Goal: Complete application form: Complete application form

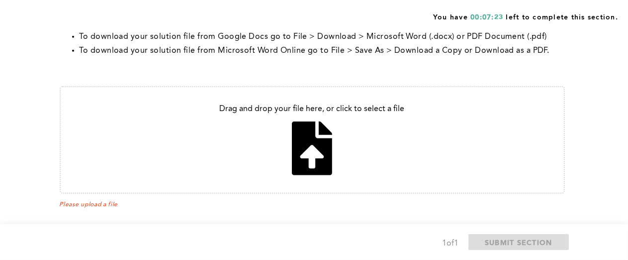
scroll to position [371, 0]
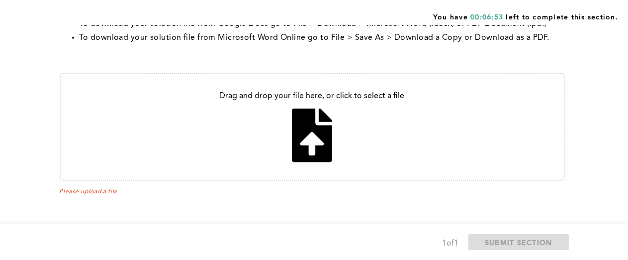
type input "C:\fakepath\ManagerEmail.docx"
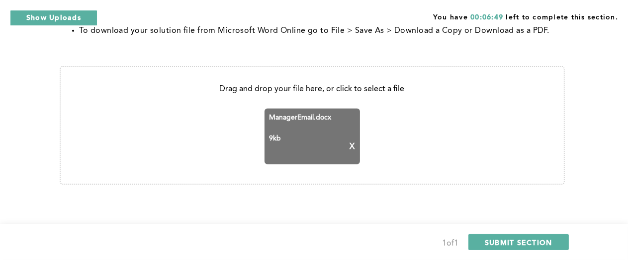
scroll to position [382, 0]
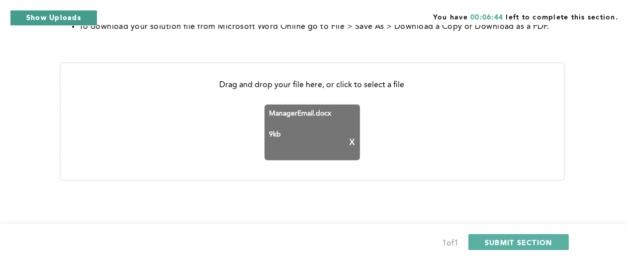
click at [49, 20] on button "Show Uploads" at bounding box center [54, 18] width 88 height 16
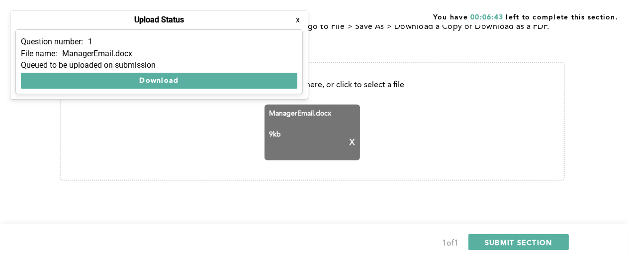
click at [50, 21] on div "Upload Status x" at bounding box center [159, 19] width 298 height 19
click at [534, 244] on span "SUBMIT SECTION" at bounding box center [519, 241] width 68 height 9
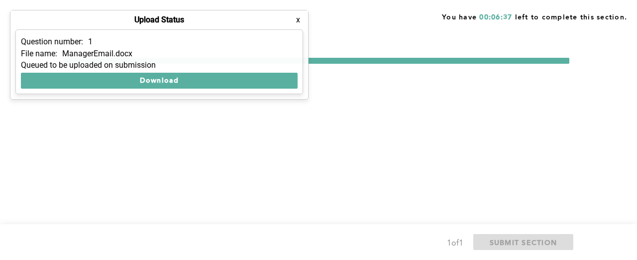
click at [534, 244] on span "SUBMIT SECTION" at bounding box center [524, 241] width 68 height 9
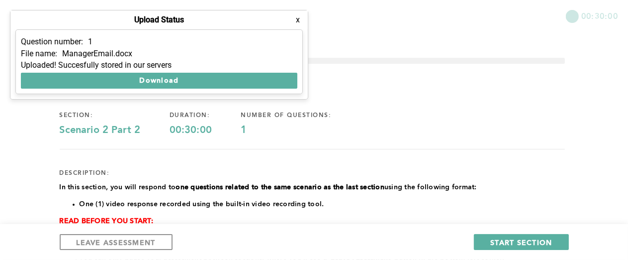
click at [295, 21] on button "x" at bounding box center [298, 20] width 10 height 10
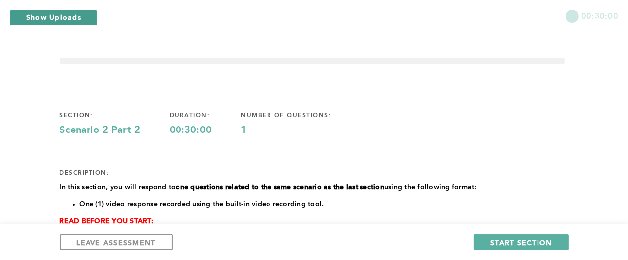
drag, startPoint x: 248, startPoint y: 98, endPoint x: 44, endPoint y: 15, distance: 220.3
click at [44, 15] on button "Show Uploads" at bounding box center [54, 18] width 88 height 16
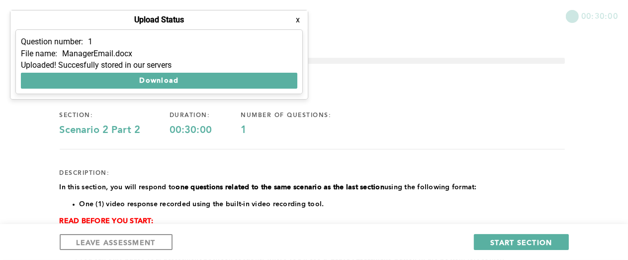
click at [297, 18] on button "x" at bounding box center [298, 20] width 10 height 10
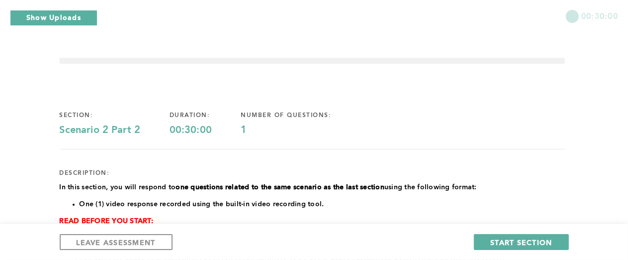
click at [297, 18] on div "00:30:00" at bounding box center [314, 12] width 628 height 25
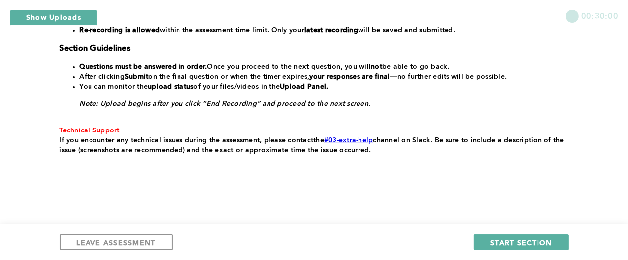
scroll to position [294, 0]
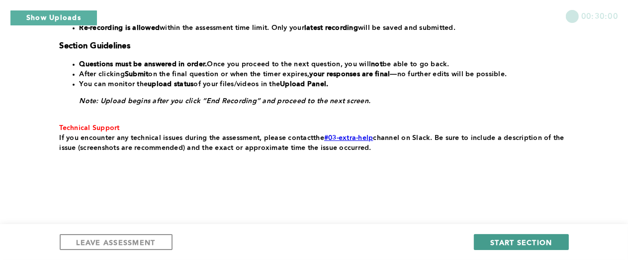
click at [535, 246] on span "START SECTION" at bounding box center [522, 241] width 62 height 9
click at [532, 244] on span "START SECTION" at bounding box center [522, 241] width 62 height 9
click at [500, 237] on span "START SECTION" at bounding box center [522, 241] width 62 height 9
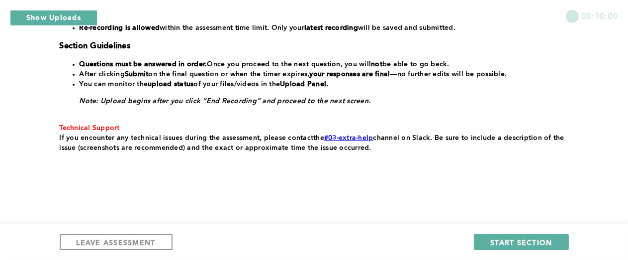
click at [261, 154] on div "section: Scenario 2 Part 2 duration: 00:30:00 number of questions: 1 descriptio…" at bounding box center [312, 1] width 505 height 401
click at [504, 238] on span "START SECTION" at bounding box center [522, 241] width 62 height 9
drag, startPoint x: 504, startPoint y: 239, endPoint x: 504, endPoint y: 224, distance: 14.4
click at [504, 224] on div "LEAVE ASSESSMENT START SECTION" at bounding box center [314, 242] width 628 height 36
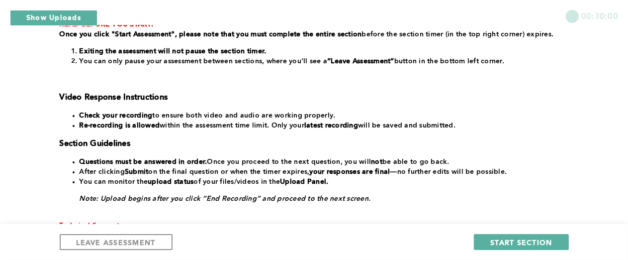
scroll to position [197, 0]
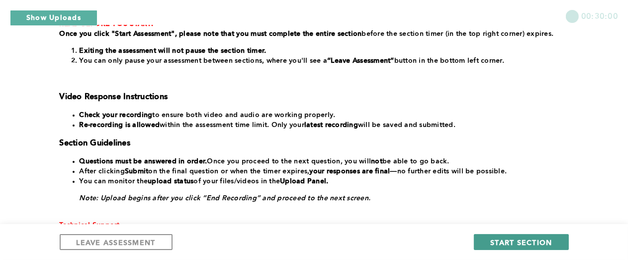
click at [503, 244] on span "START SECTION" at bounding box center [522, 241] width 62 height 9
click at [501, 245] on span "START SECTION" at bounding box center [522, 241] width 62 height 9
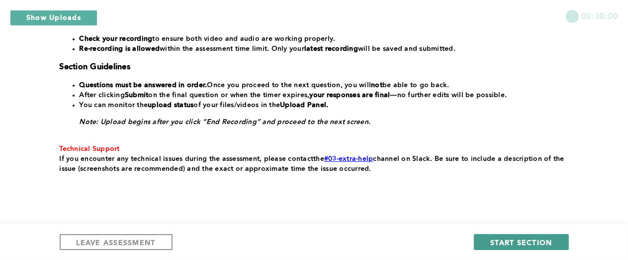
scroll to position [294, 0]
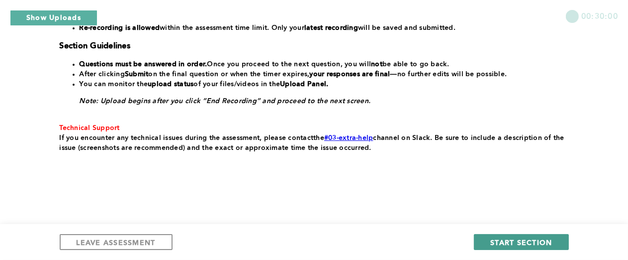
click at [489, 246] on button "START SECTION" at bounding box center [521, 242] width 95 height 16
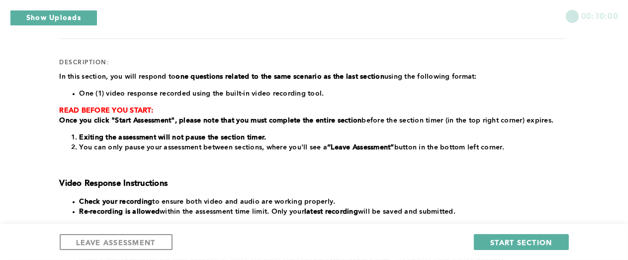
scroll to position [113, 0]
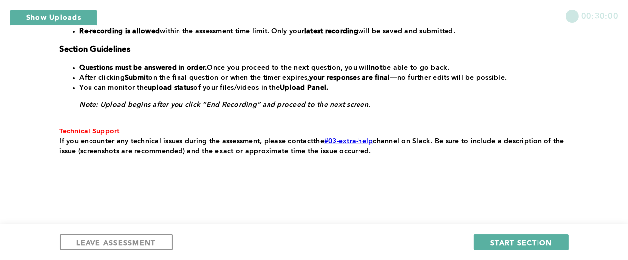
scroll to position [294, 0]
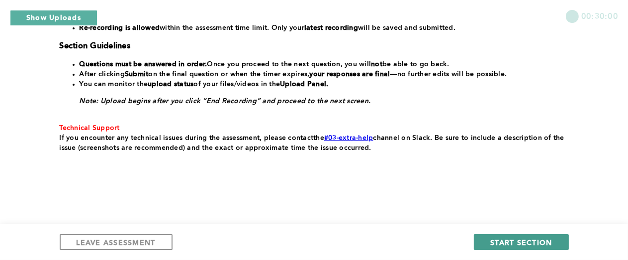
click at [509, 241] on span "START SECTION" at bounding box center [522, 241] width 62 height 9
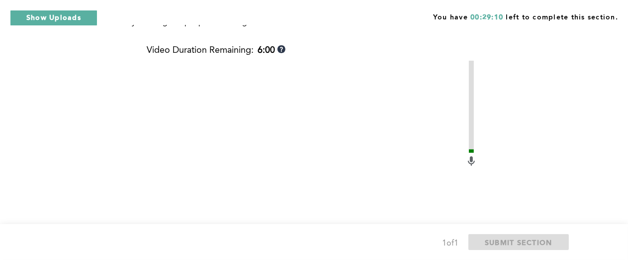
scroll to position [426, 0]
drag, startPoint x: 275, startPoint y: 164, endPoint x: 546, endPoint y: 121, distance: 275.0
click at [546, 121] on div "This question is related to the previous. Previous Context: You are a team lead…" at bounding box center [312, 32] width 505 height 689
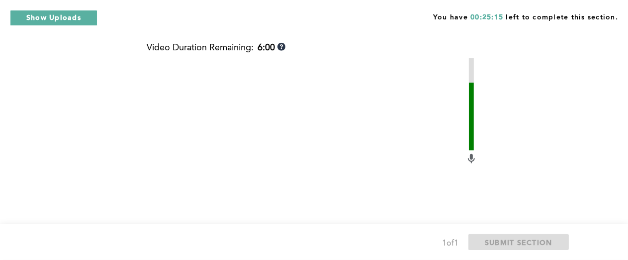
scroll to position [427, 0]
click at [416, 134] on video at bounding box center [306, 179] width 318 height 239
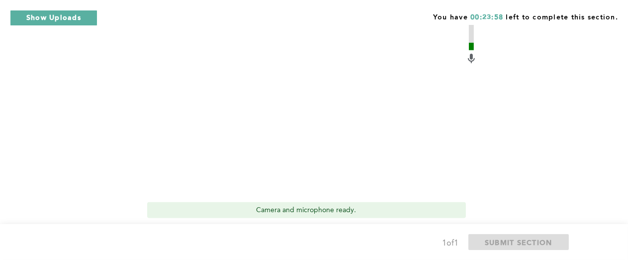
scroll to position [607, 0]
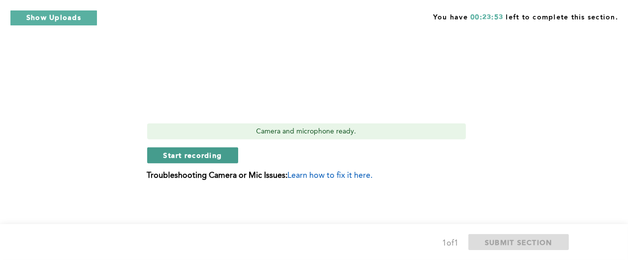
click at [188, 158] on span "Start recording" at bounding box center [193, 154] width 59 height 9
click at [188, 158] on span "Stop recording" at bounding box center [193, 154] width 58 height 9
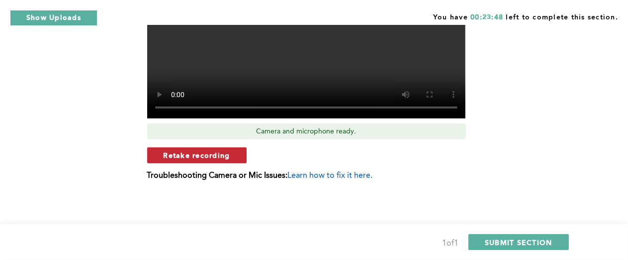
click at [190, 152] on span "Retake recording" at bounding box center [197, 154] width 67 height 9
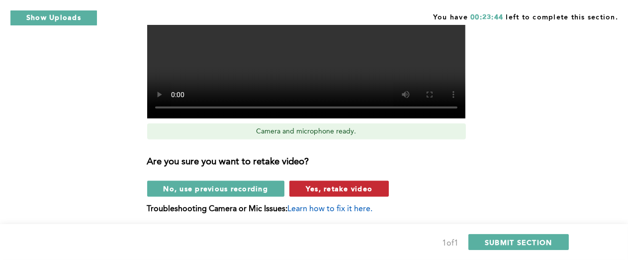
click at [327, 192] on span "Yes, retake video" at bounding box center [339, 188] width 67 height 9
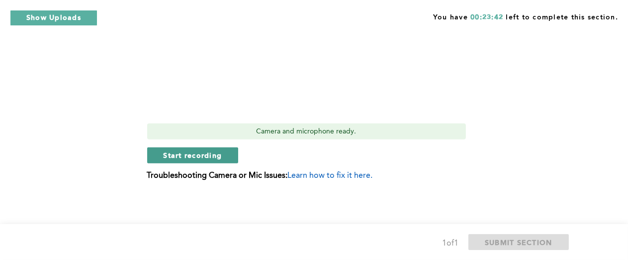
click at [183, 153] on span "Start recording" at bounding box center [193, 154] width 59 height 9
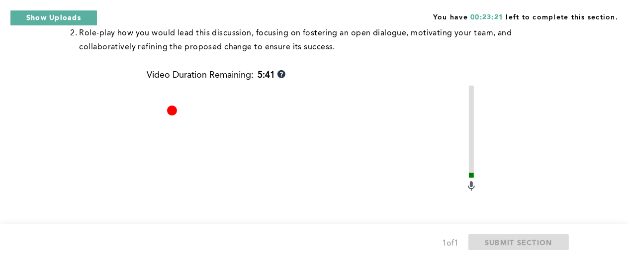
scroll to position [402, 0]
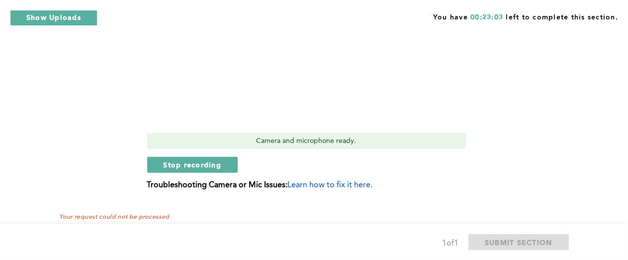
scroll to position [617, 0]
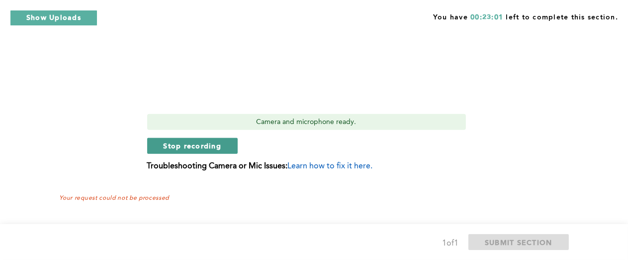
click at [174, 151] on button "Stop recording" at bounding box center [192, 146] width 91 height 16
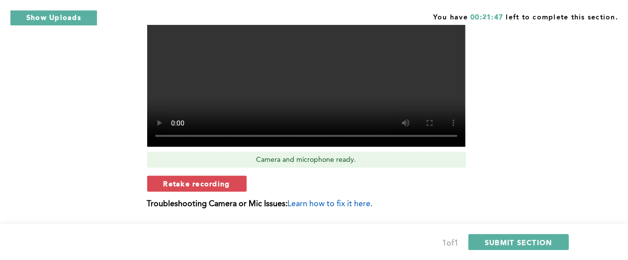
scroll to position [582, 0]
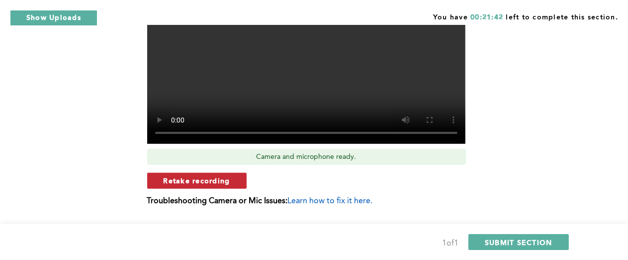
click at [188, 184] on span "Retake recording" at bounding box center [197, 180] width 67 height 9
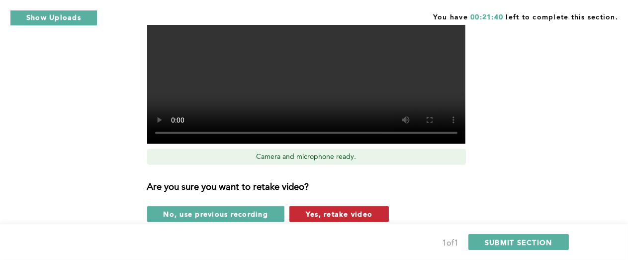
click at [338, 208] on button "Yes, retake video" at bounding box center [340, 214] width 100 height 16
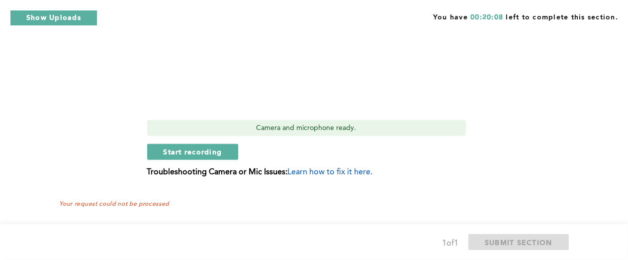
scroll to position [617, 0]
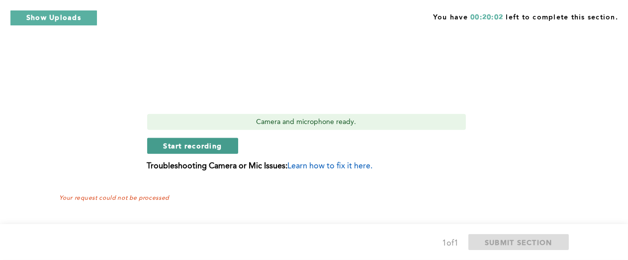
click at [165, 141] on span "Start recording" at bounding box center [193, 145] width 59 height 9
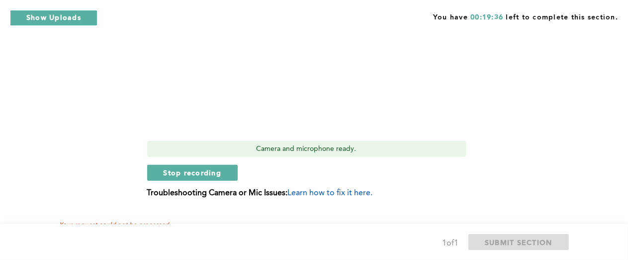
scroll to position [591, 0]
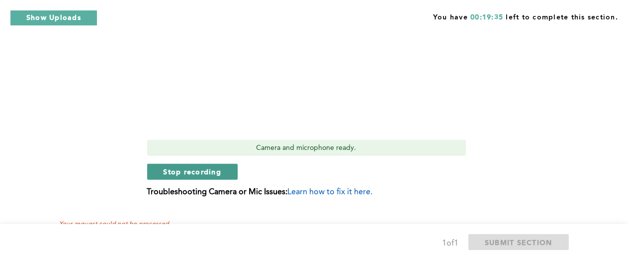
click at [178, 167] on span "Stop recording" at bounding box center [193, 171] width 58 height 9
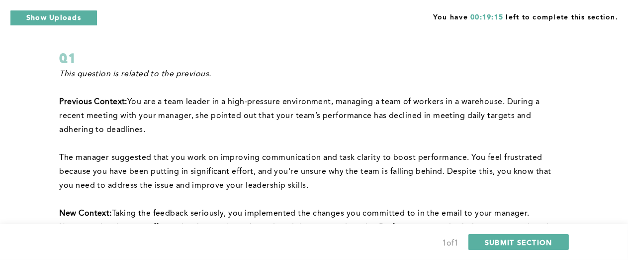
scroll to position [0, 0]
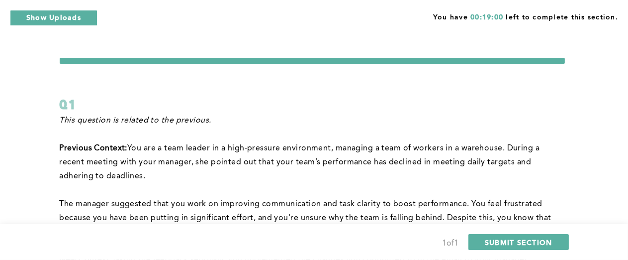
drag, startPoint x: 149, startPoint y: 158, endPoint x: 266, endPoint y: 166, distance: 117.2
click at [266, 166] on span "You are a team leader in a high-pressure environment, managing a team of worker…" at bounding box center [301, 162] width 483 height 36
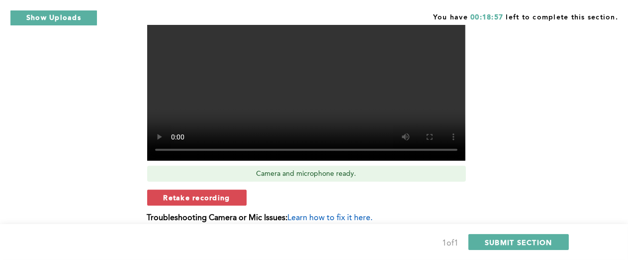
scroll to position [565, 0]
click at [219, 195] on span "Retake recording" at bounding box center [197, 197] width 67 height 9
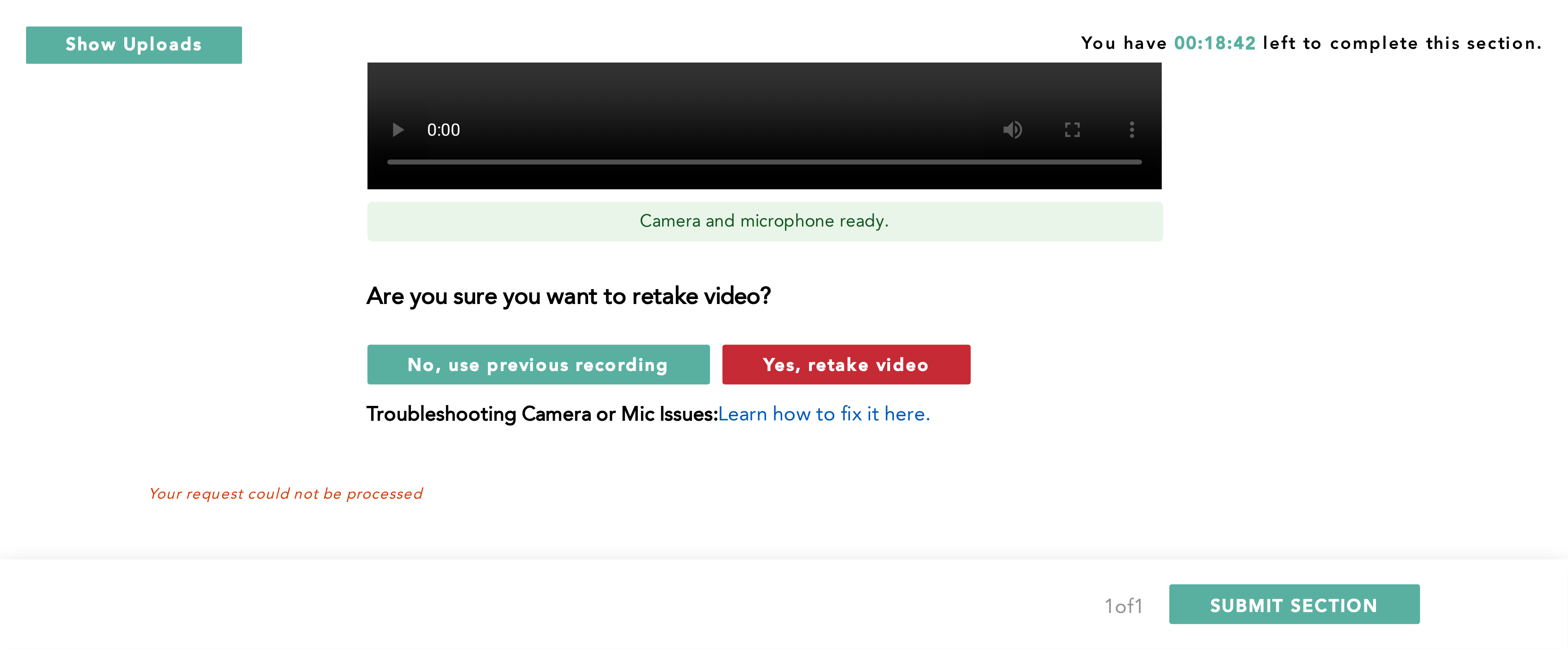
scroll to position [108, 0]
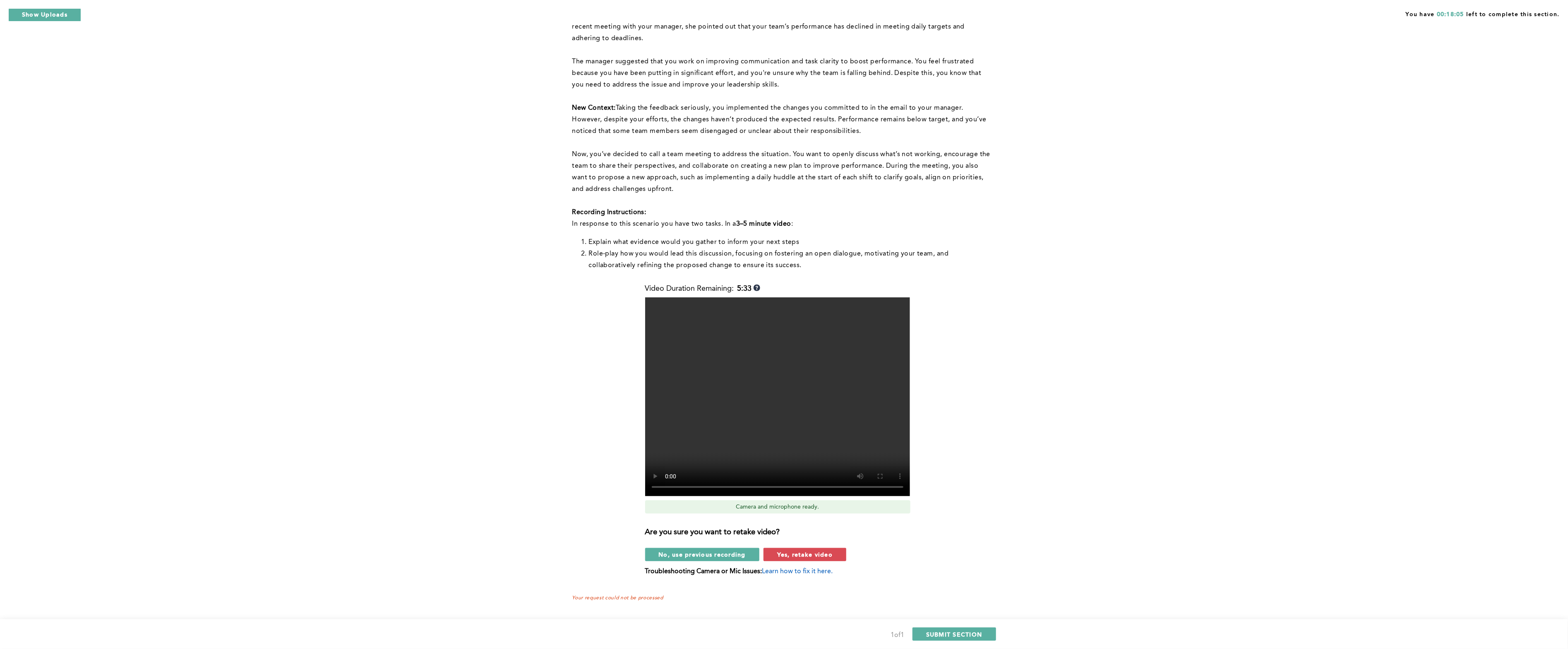
click at [384, 216] on div "You have 00:18:05 left to complete this section. Q1 This question is related to…" at bounding box center [784, 270] width 1568 height 757
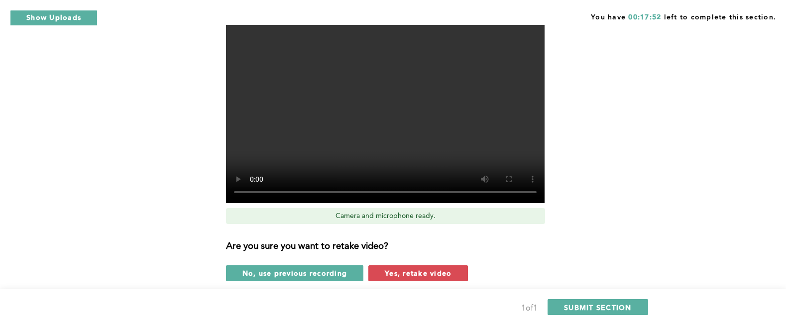
scroll to position [540, 0]
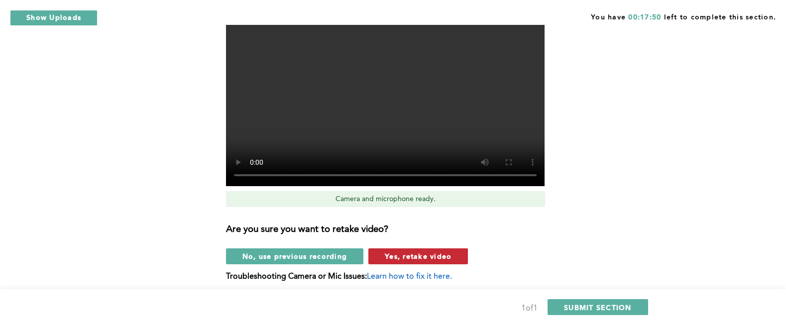
click at [417, 259] on span "Yes, retake video" at bounding box center [418, 255] width 67 height 9
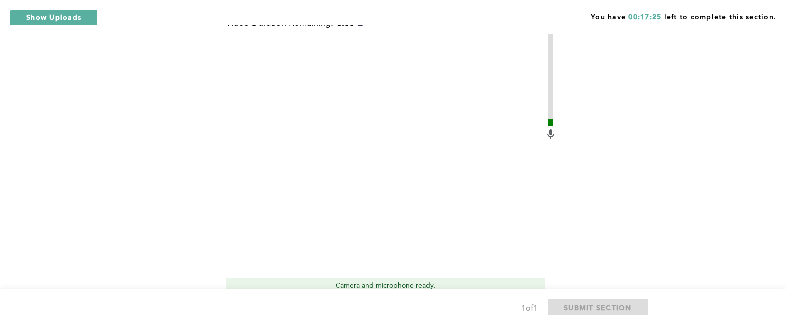
scroll to position [552, 0]
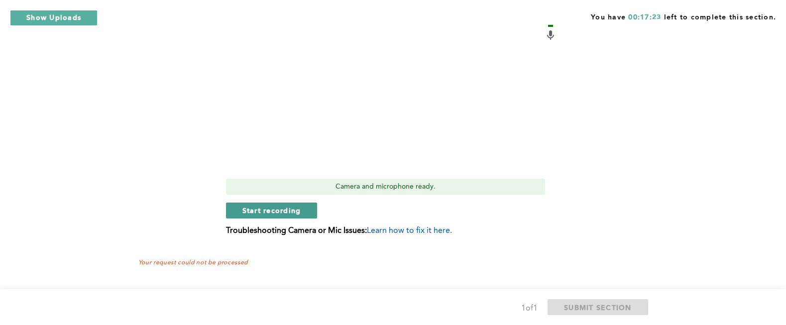
click at [273, 210] on span "Start recording" at bounding box center [271, 209] width 59 height 9
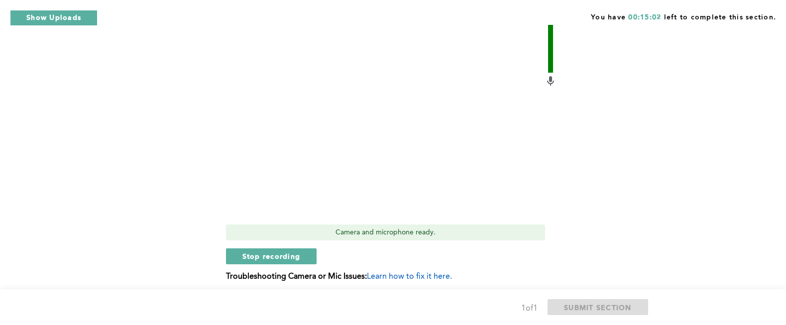
scroll to position [543, 0]
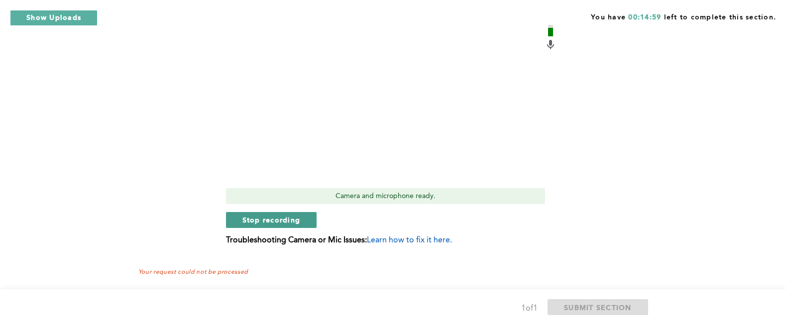
click at [269, 226] on button "Stop recording" at bounding box center [271, 220] width 91 height 16
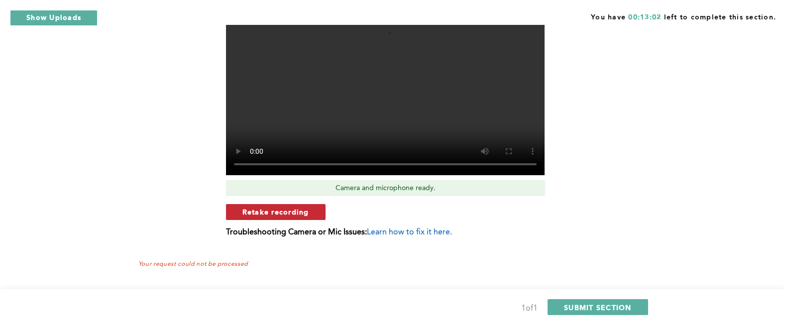
scroll to position [552, 0]
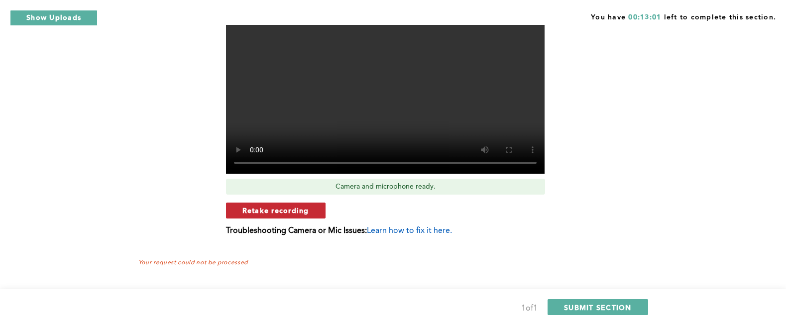
click at [258, 208] on span "Retake recording" at bounding box center [275, 209] width 67 height 9
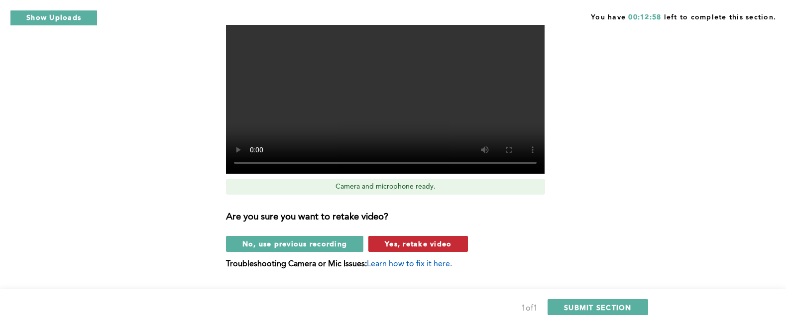
click at [411, 247] on span "Yes, retake video" at bounding box center [418, 243] width 67 height 9
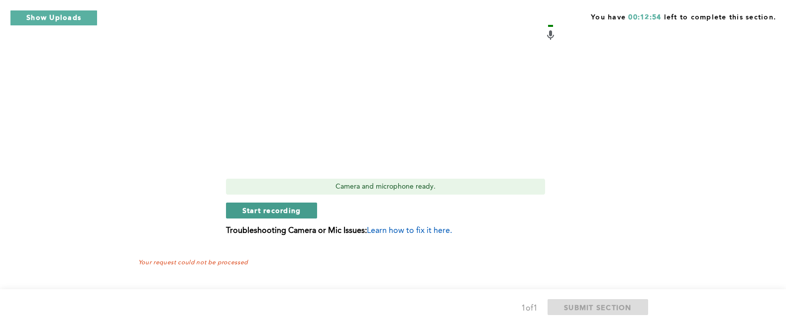
click at [268, 204] on button "Start recording" at bounding box center [272, 210] width 92 height 16
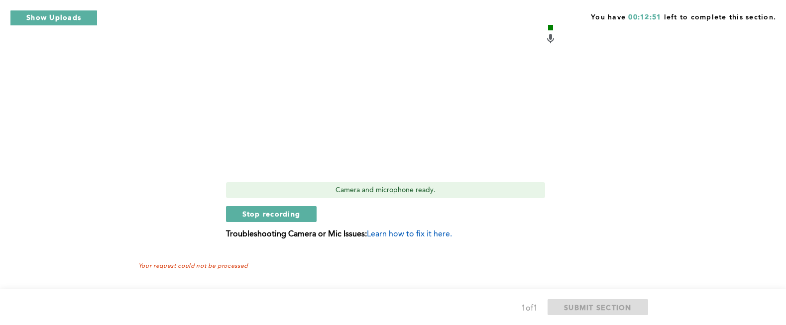
click at [268, 207] on div "Video Duration Remaining: 5:57 Camera and microphone ready. Stop recording Trou…" at bounding box center [391, 85] width 330 height 324
click at [267, 210] on span "Stop recording" at bounding box center [271, 213] width 58 height 9
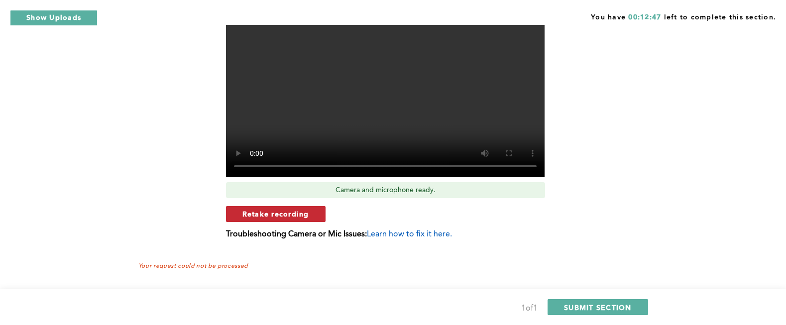
click at [304, 215] on span "Retake recording" at bounding box center [275, 213] width 67 height 9
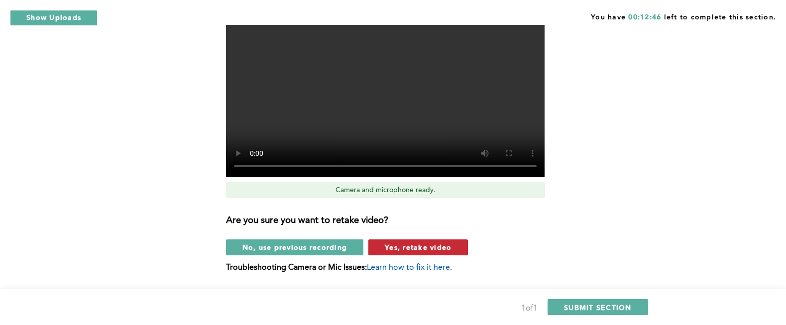
click at [421, 247] on span "Yes, retake video" at bounding box center [418, 246] width 67 height 9
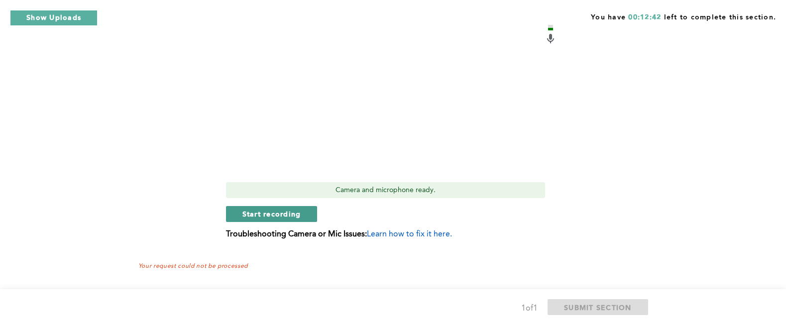
click at [275, 217] on span "Start recording" at bounding box center [271, 213] width 59 height 9
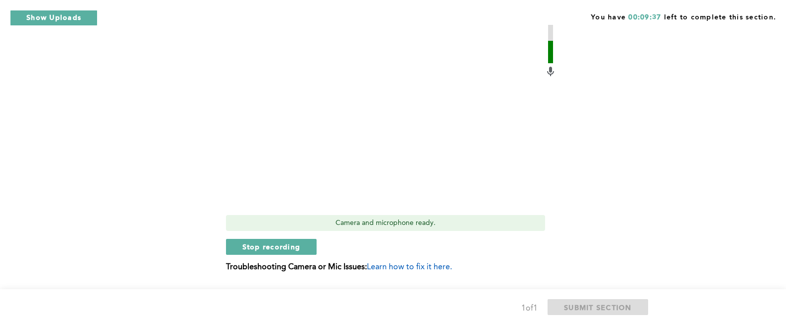
scroll to position [552, 0]
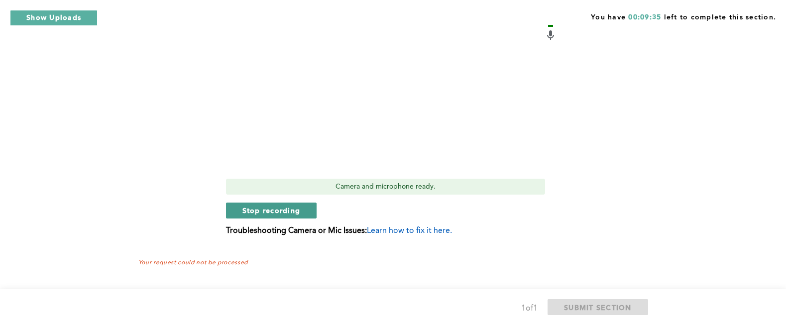
click at [298, 212] on span "Stop recording" at bounding box center [271, 209] width 58 height 9
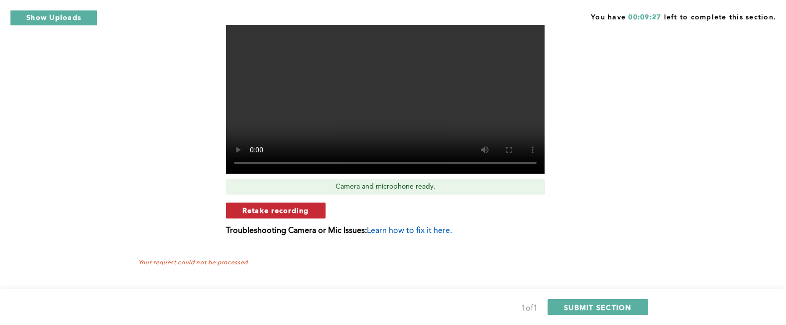
click at [296, 206] on span "Retake recording" at bounding box center [275, 209] width 67 height 9
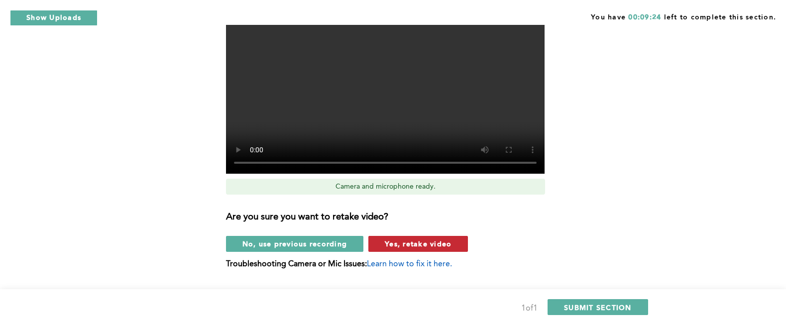
click at [417, 239] on span "Yes, retake video" at bounding box center [418, 243] width 67 height 9
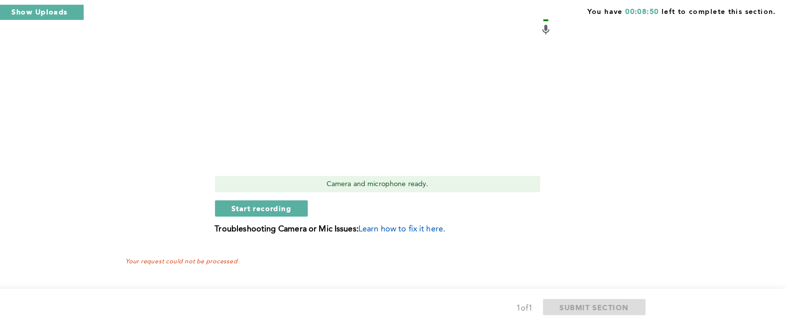
scroll to position [537, 0]
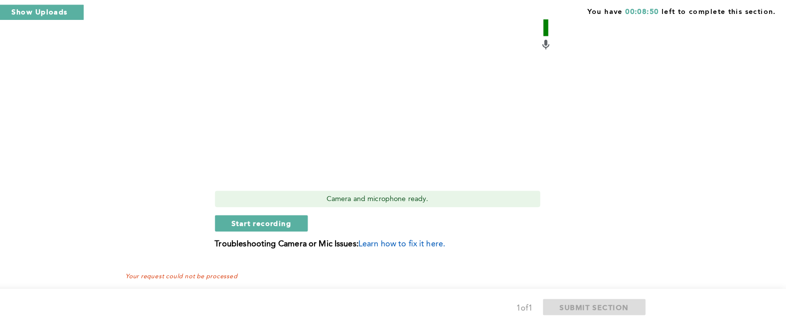
click at [543, 22] on div "You have 00:08:50 left to complete this section." at bounding box center [393, 12] width 786 height 25
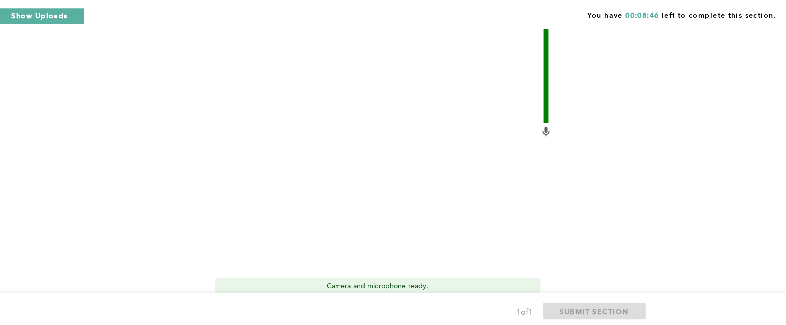
scroll to position [552, 0]
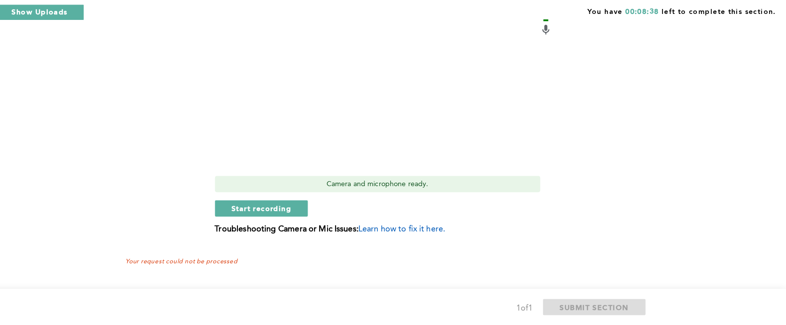
click at [273, 220] on div "Video Duration Remaining: 6:00 Camera and microphone ready. Start recording Tro…" at bounding box center [391, 81] width 330 height 324
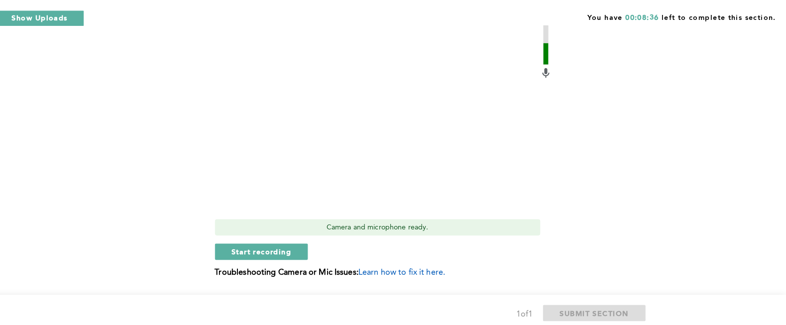
scroll to position [500, 0]
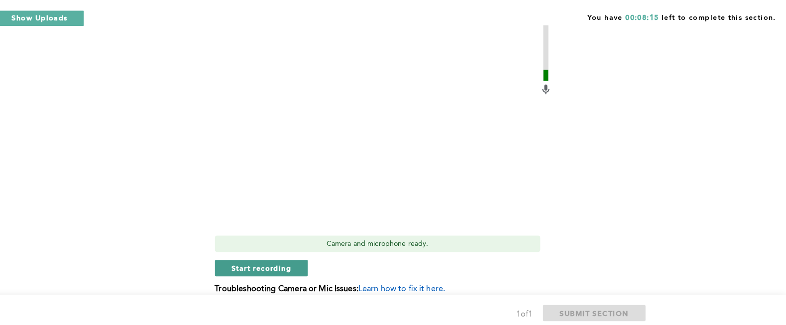
click at [265, 258] on span "Start recording" at bounding box center [271, 262] width 59 height 9
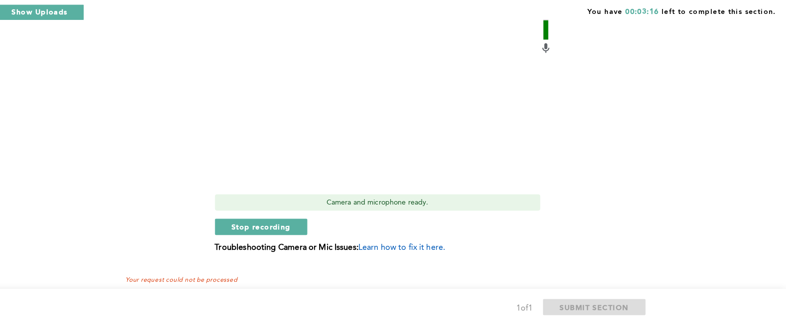
scroll to position [537, 0]
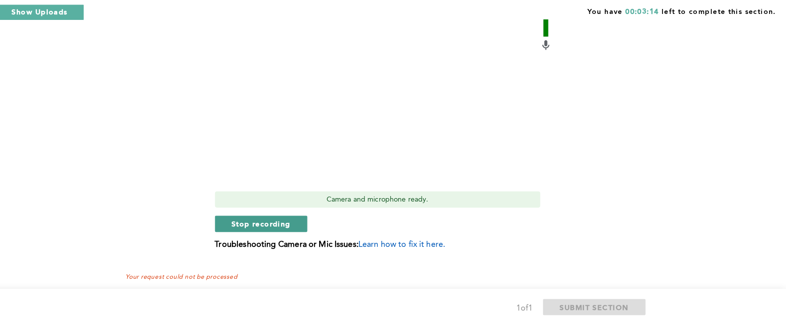
click at [297, 228] on span "Stop recording" at bounding box center [271, 224] width 58 height 9
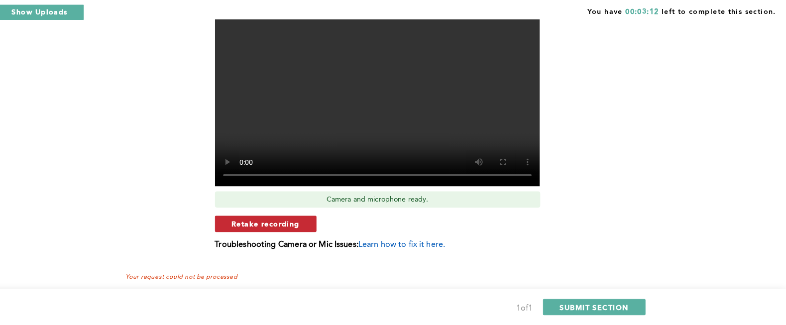
click at [309, 220] on button "Retake recording" at bounding box center [276, 225] width 100 height 16
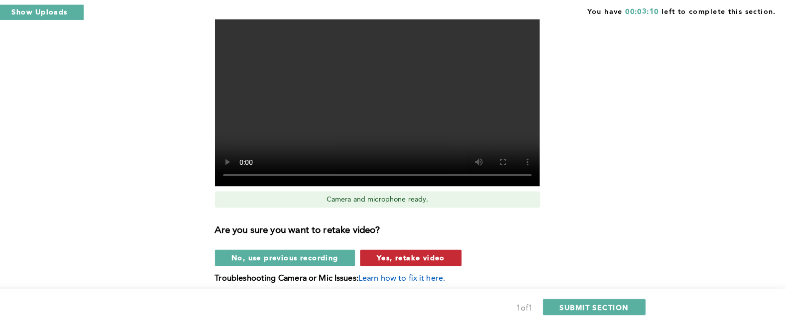
click at [436, 259] on span "Yes, retake video" at bounding box center [418, 258] width 67 height 9
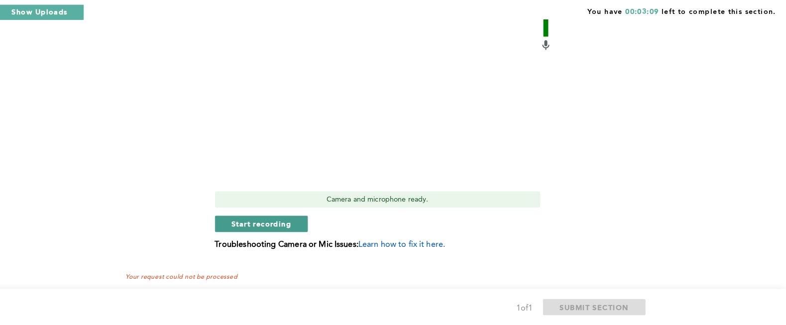
click at [300, 232] on button "Start recording" at bounding box center [272, 225] width 92 height 16
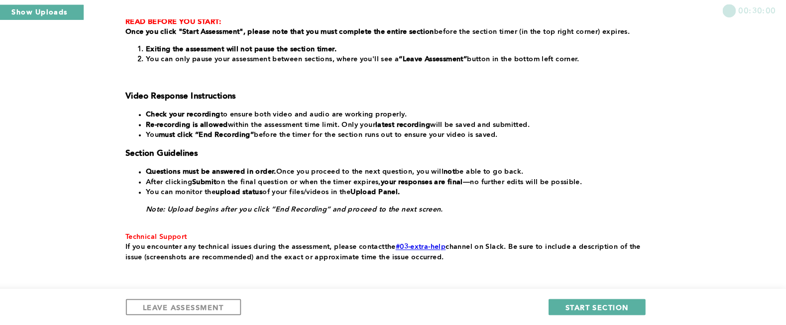
scroll to position [203, 0]
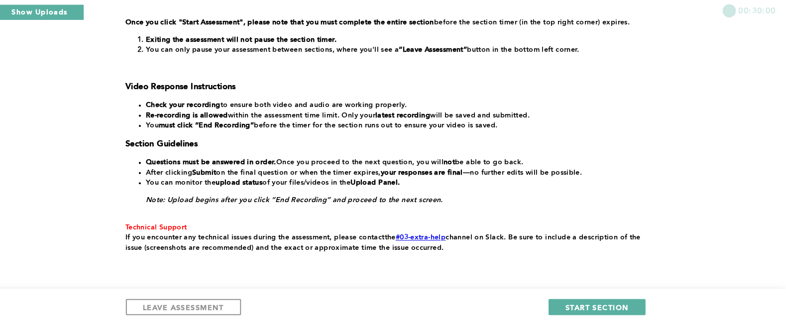
drag, startPoint x: 279, startPoint y: 112, endPoint x: 200, endPoint y: 146, distance: 85.8
click at [200, 146] on h3 "Section Guidelines" at bounding box center [390, 147] width 505 height 10
drag, startPoint x: 213, startPoint y: 306, endPoint x: 100, endPoint y: 55, distance: 275.5
click at [100, 55] on div "00:30:00 section: Scenario 3 duration: 00:30:00 number of questions: 1 descript…" at bounding box center [393, 79] width 786 height 564
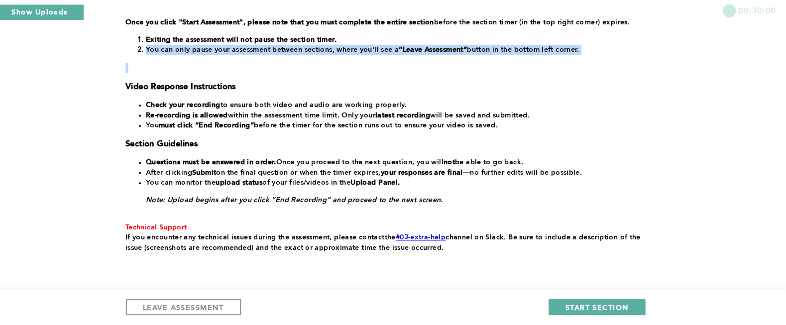
click at [98, 52] on div "00:30:00 section: Scenario 3 duration: 00:30:00 number of questions: 1 descript…" at bounding box center [393, 79] width 786 height 564
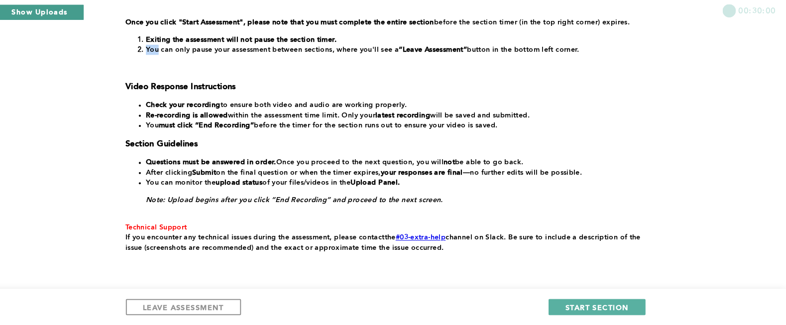
click at [63, 16] on button "Show Uploads" at bounding box center [54, 18] width 88 height 16
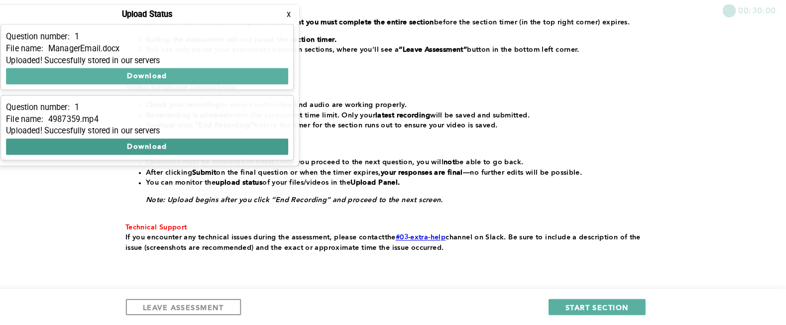
click at [149, 148] on button "Download" at bounding box center [159, 150] width 277 height 16
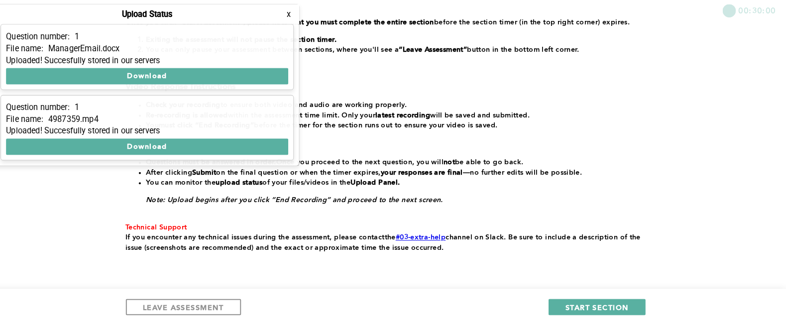
click at [438, 67] on div "﻿In this section, you will respond to one scenario using the following format: …" at bounding box center [390, 116] width 505 height 275
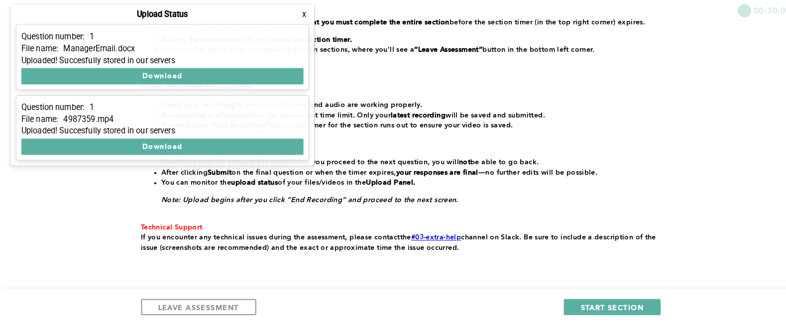
scroll to position [0, 0]
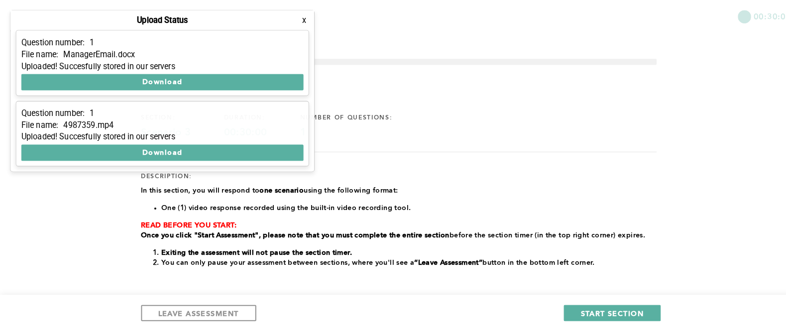
drag, startPoint x: 352, startPoint y: 183, endPoint x: 337, endPoint y: 297, distance: 115.0
click at [337, 259] on div "section: Scenario 3 duration: 00:30:00 number of questions: 1 description: ﻿In …" at bounding box center [392, 282] width 509 height 449
click at [454, 155] on div "section: Scenario 3 duration: 00:30:00 number of questions: 1 description: ﻿In …" at bounding box center [390, 301] width 505 height 411
click at [300, 20] on button "x" at bounding box center [298, 20] width 10 height 10
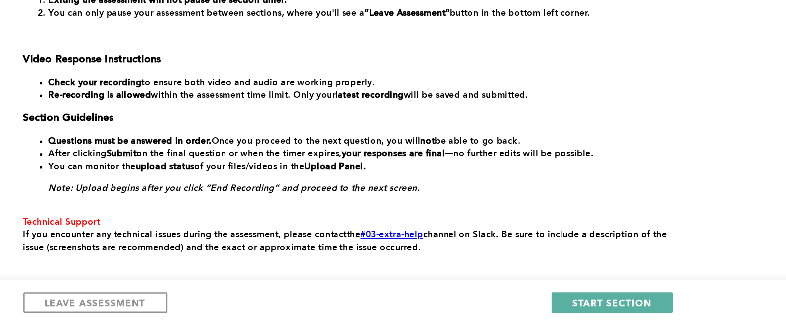
scroll to position [180, 0]
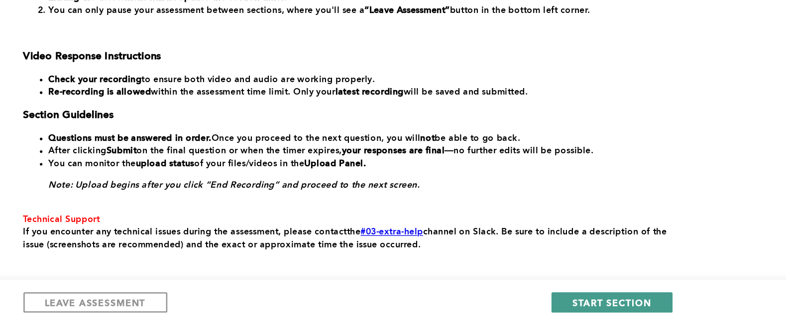
click at [582, 305] on span "START SECTION" at bounding box center [600, 306] width 62 height 9
click at [561, 281] on div "section: Scenario 2 Part 2 duration: 00:30:00 number of questions: 1 descriptio…" at bounding box center [390, 115] width 505 height 401
click at [570, 301] on button "START SECTION" at bounding box center [600, 307] width 95 height 16
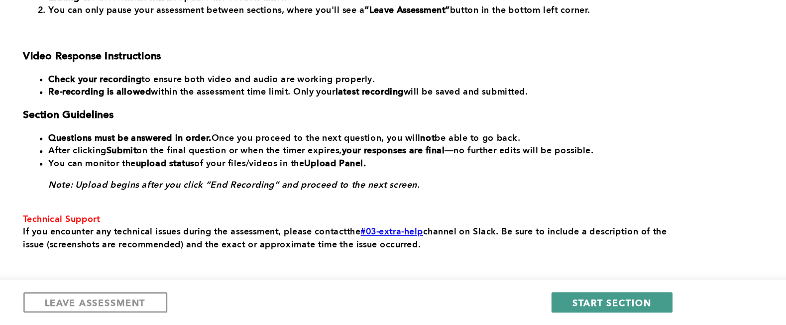
click at [586, 304] on span "START SECTION" at bounding box center [600, 306] width 62 height 9
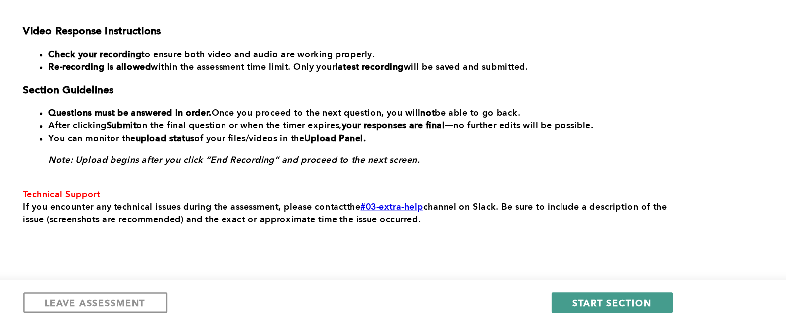
scroll to position [205, 0]
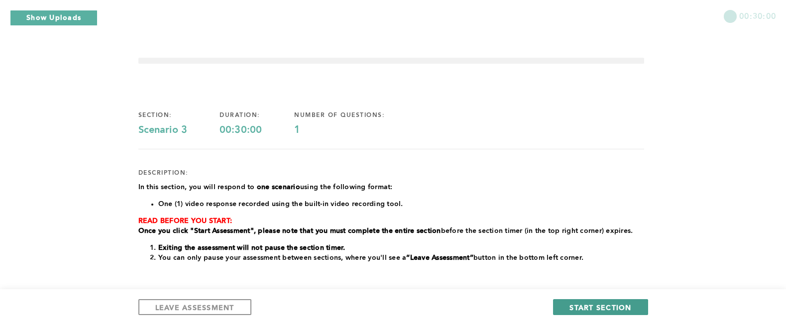
click at [594, 310] on span "START SECTION" at bounding box center [600, 306] width 62 height 9
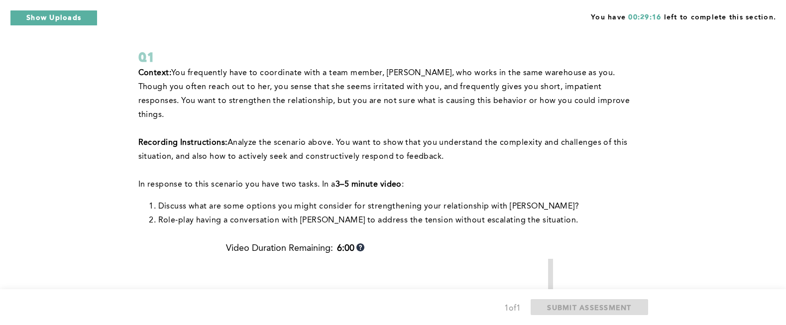
scroll to position [58, 0]
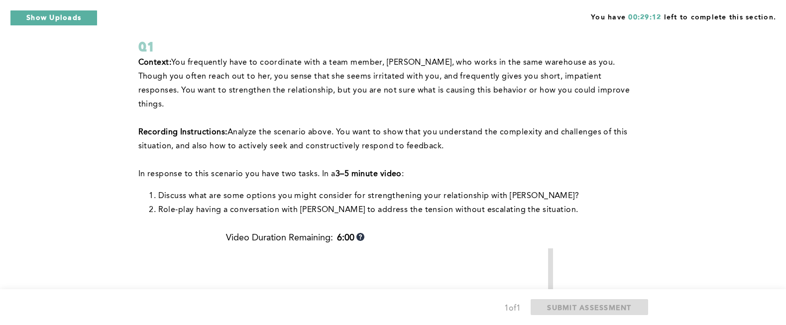
click at [226, 111] on p at bounding box center [390, 118] width 505 height 14
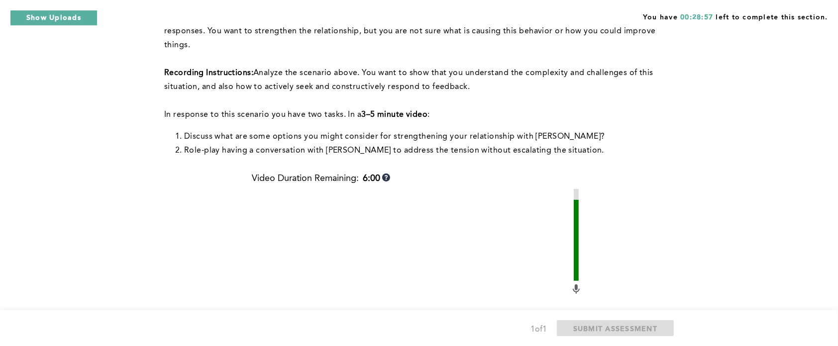
scroll to position [0, 0]
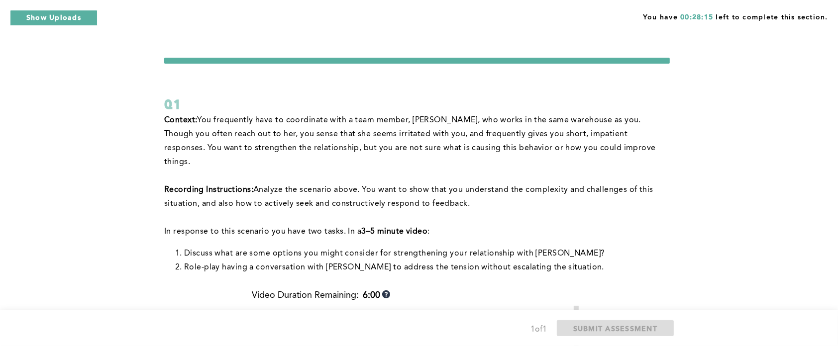
click at [155, 45] on div "You have 00:28:15 left to complete this section. Q1 Context: You frequently hav…" at bounding box center [419, 343] width 838 height 687
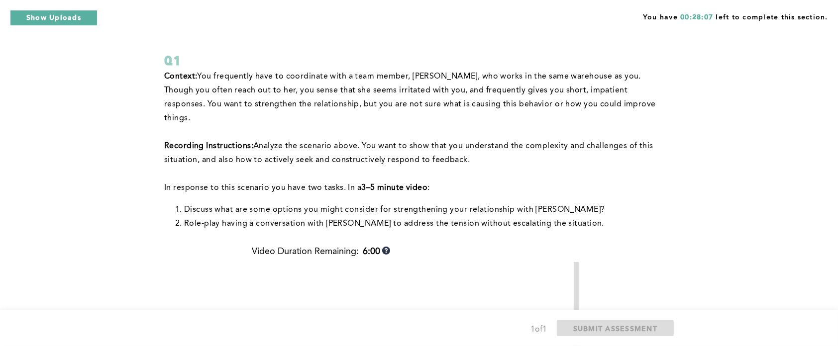
scroll to position [47, 0]
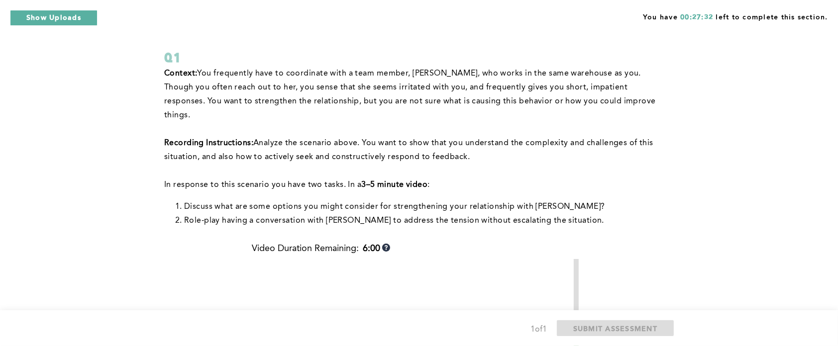
click at [389, 122] on p at bounding box center [416, 129] width 505 height 14
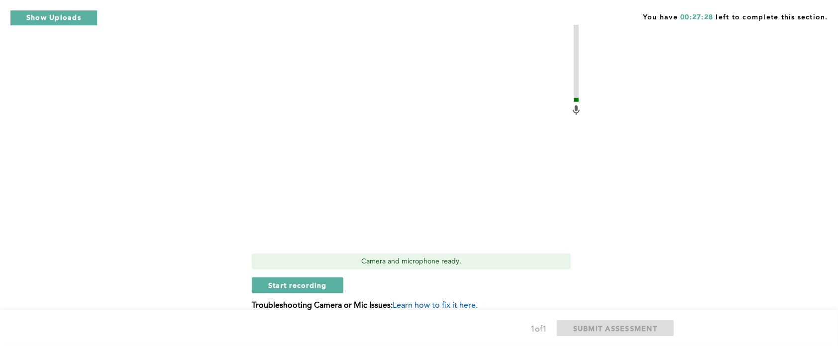
scroll to position [298, 0]
click at [271, 279] on span "Start recording" at bounding box center [297, 283] width 59 height 9
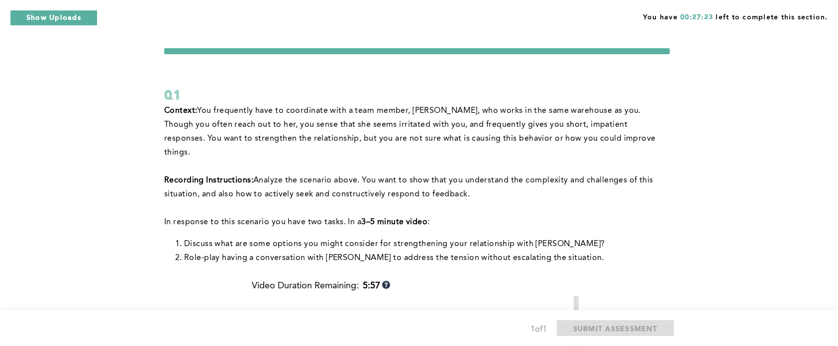
scroll to position [0, 0]
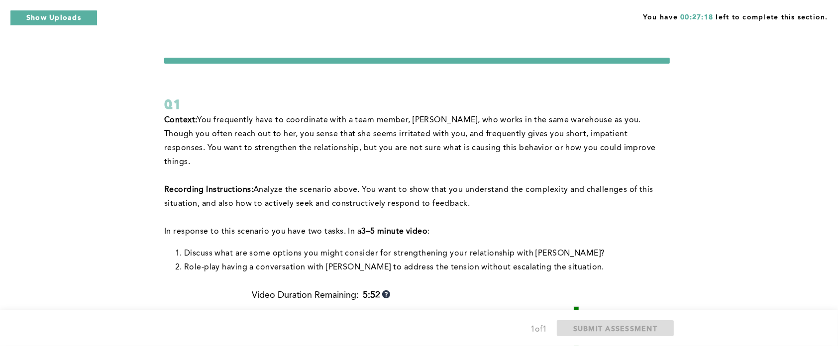
drag, startPoint x: 536, startPoint y: 212, endPoint x: 151, endPoint y: 206, distance: 384.6
click at [151, 206] on div "You have 00:27:18 left to complete this section. Q1 Context: You frequently hav…" at bounding box center [419, 343] width 838 height 687
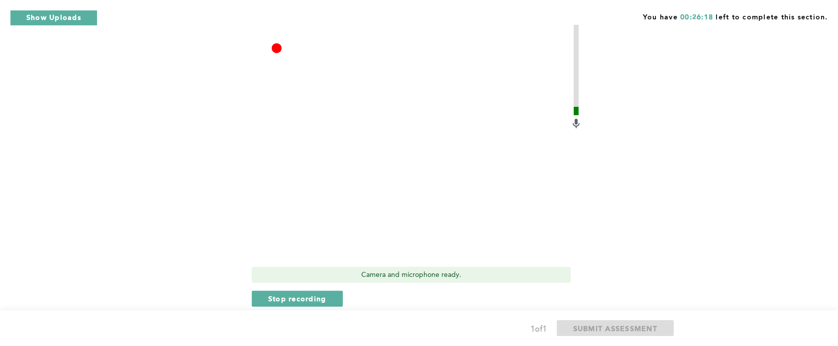
scroll to position [326, 0]
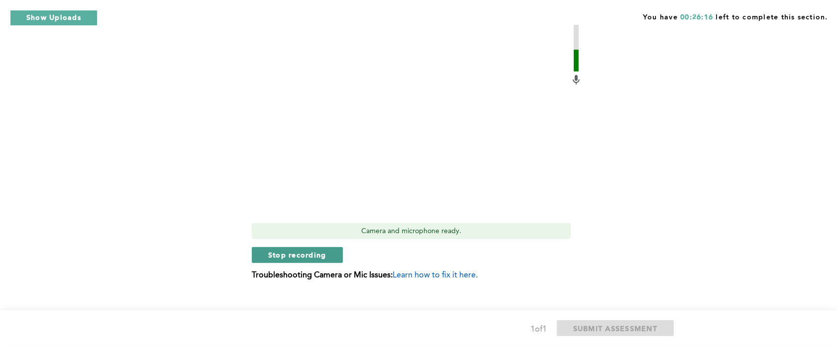
click at [276, 250] on span "Stop recording" at bounding box center [297, 254] width 58 height 9
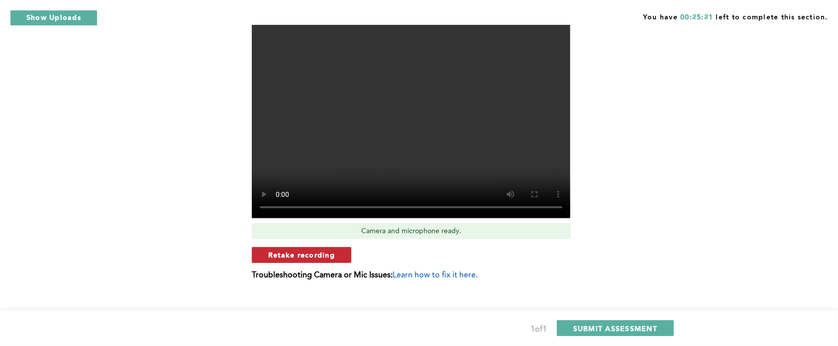
click at [286, 250] on span "Retake recording" at bounding box center [301, 254] width 67 height 9
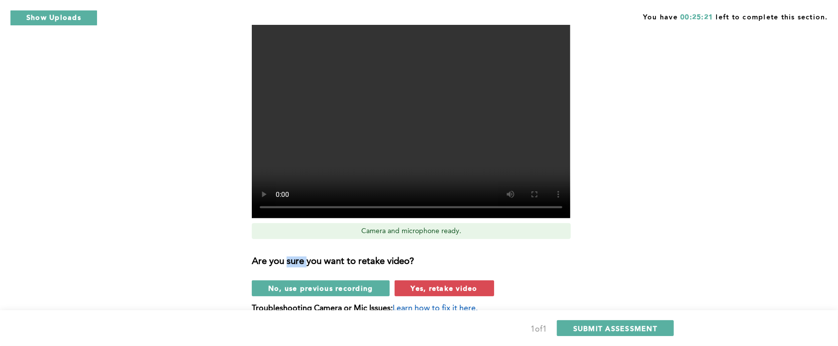
click at [286, 257] on h3 "Are you sure you want to retake video?" at bounding box center [417, 262] width 330 height 11
drag, startPoint x: 306, startPoint y: 233, endPoint x: 480, endPoint y: 276, distance: 179.3
click at [480, 281] on button "Yes, retake video" at bounding box center [445, 289] width 100 height 16
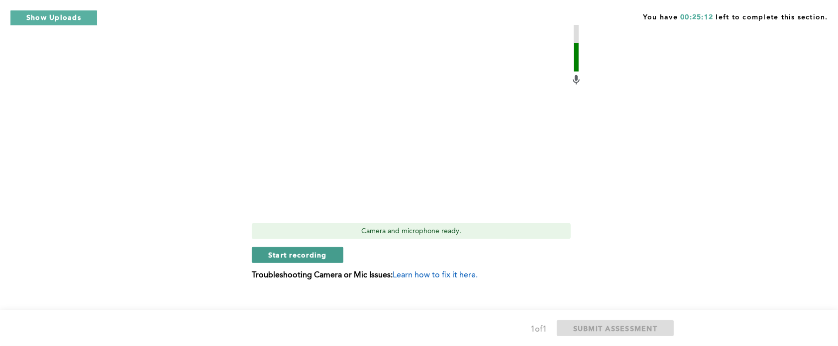
click at [304, 250] on span "Start recording" at bounding box center [297, 254] width 59 height 9
click at [304, 250] on span "Stop recording" at bounding box center [297, 254] width 58 height 9
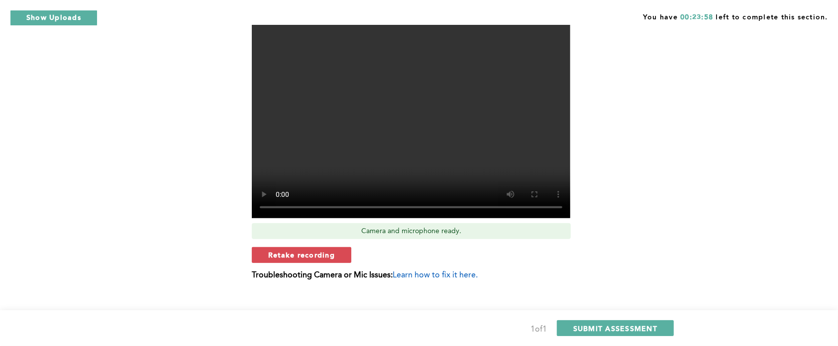
click at [304, 250] on span "Retake recording" at bounding box center [301, 254] width 67 height 9
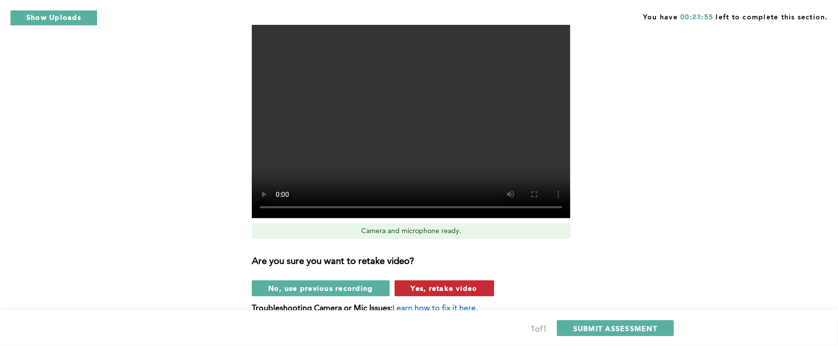
click at [453, 284] on span "Yes, retake video" at bounding box center [444, 288] width 67 height 9
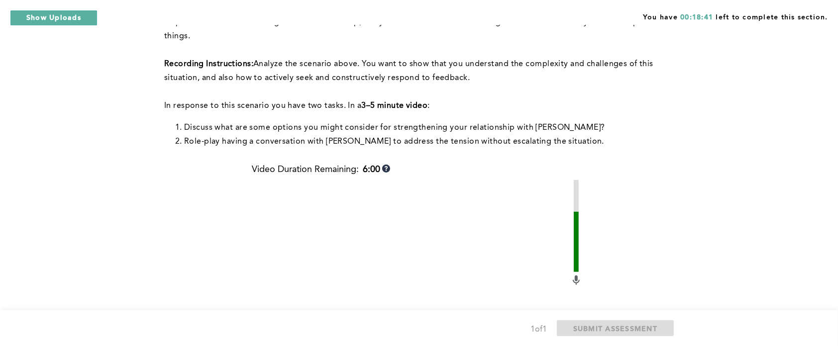
scroll to position [0, 0]
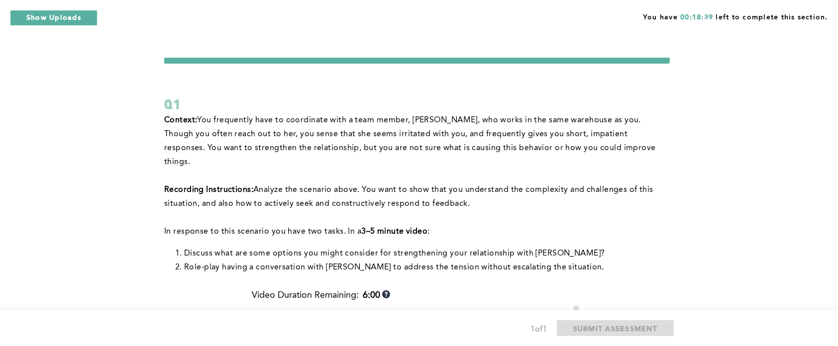
click at [416, 142] on p "Context: You frequently have to coordinate with a team member, Becca, who works…" at bounding box center [416, 141] width 505 height 56
click at [660, 107] on div "Q1" at bounding box center [416, 105] width 505 height 18
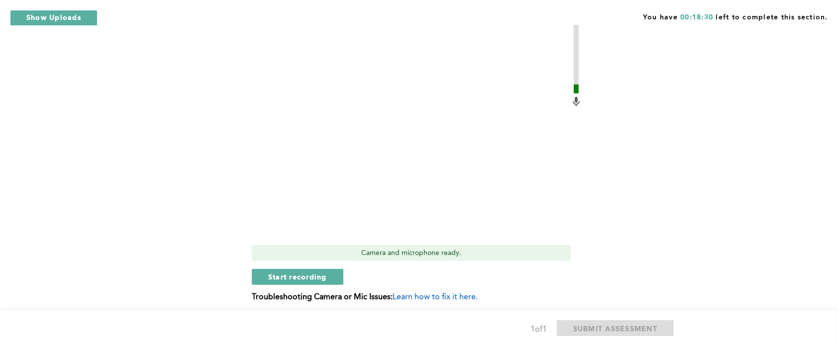
scroll to position [326, 0]
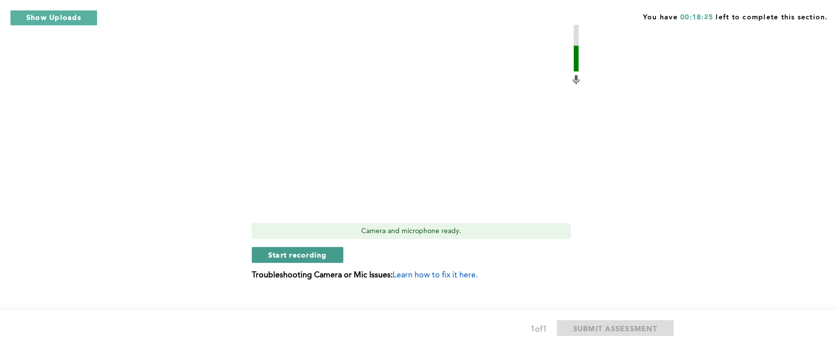
click at [286, 250] on span "Start recording" at bounding box center [297, 254] width 59 height 9
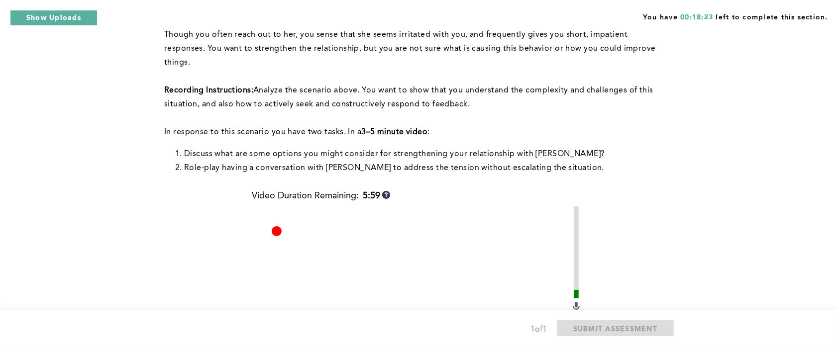
scroll to position [0, 0]
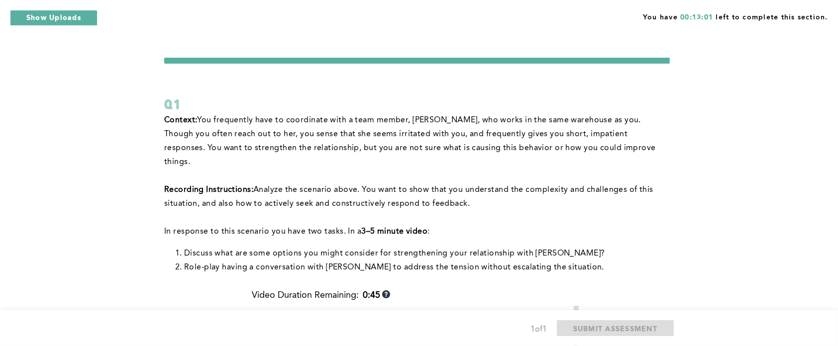
click at [390, 130] on span "You frequently have to coordinate with a team member, Becca, who works in the s…" at bounding box center [411, 141] width 494 height 50
drag, startPoint x: 403, startPoint y: 53, endPoint x: 346, endPoint y: 88, distance: 66.7
click at [329, 88] on div "You have 00:13:00 left to complete this section. Q1 Context: You frequently hav…" at bounding box center [419, 343] width 838 height 687
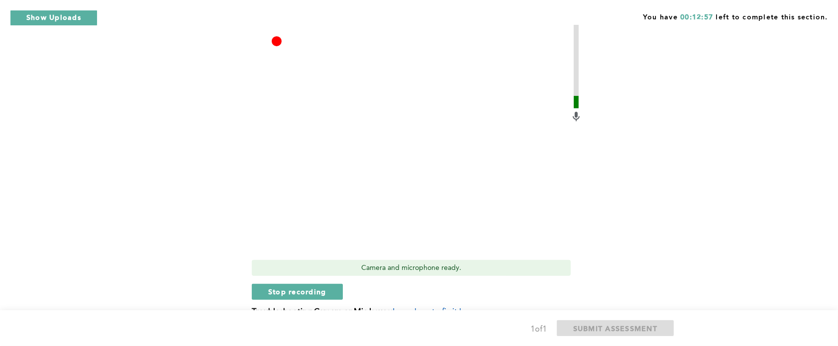
scroll to position [326, 0]
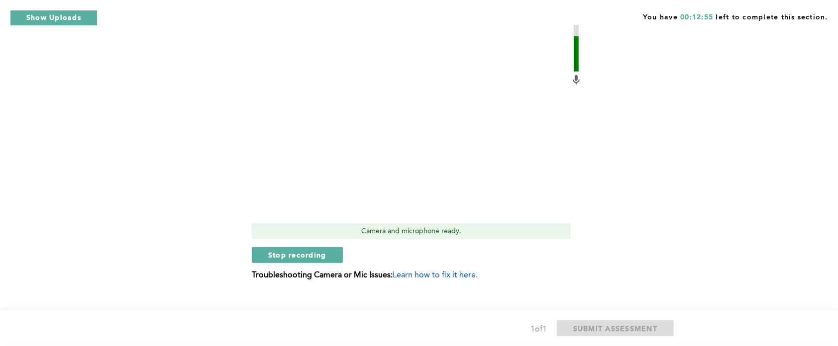
click at [296, 229] on div "Video Duration Remaining: 0:40 Camera and microphone ready. Stop recording Trou…" at bounding box center [417, 126] width 330 height 324
click at [295, 250] on span "Stop recording" at bounding box center [297, 254] width 58 height 9
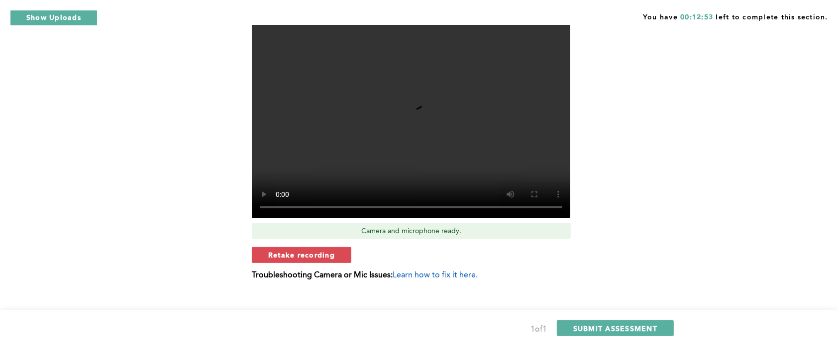
click at [403, 272] on span "Learn how to fix it here." at bounding box center [435, 276] width 85 height 8
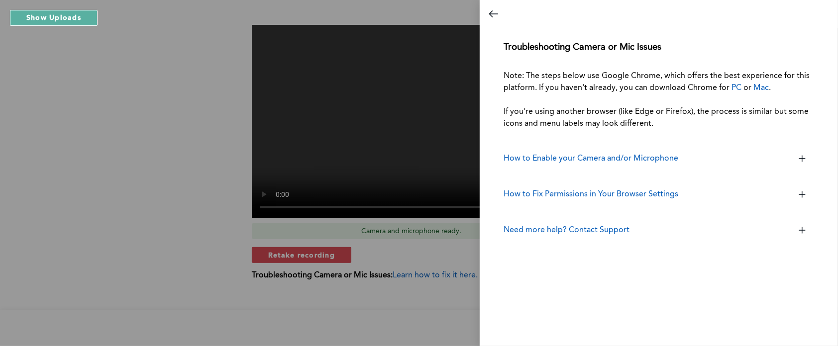
click at [371, 287] on div at bounding box center [419, 173] width 838 height 346
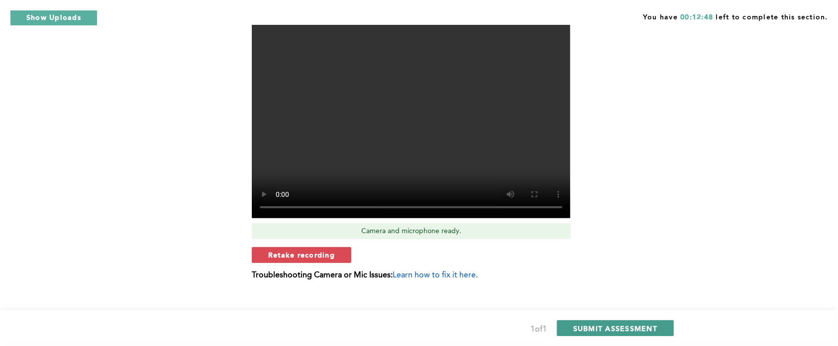
click at [581, 324] on span "SUBMIT ASSESSMENT" at bounding box center [615, 328] width 84 height 9
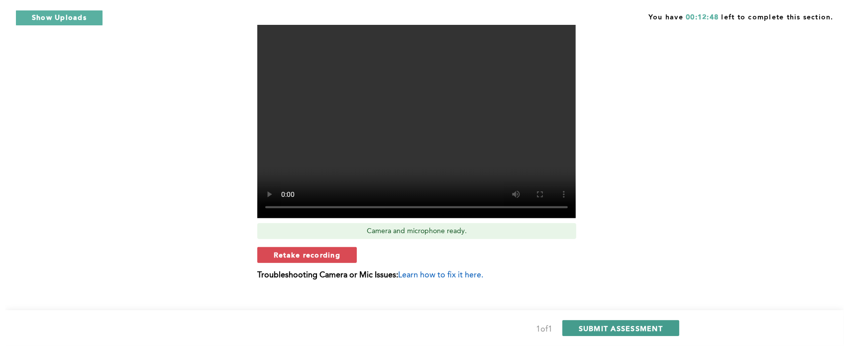
scroll to position [0, 0]
